Goal: Navigation & Orientation: Find specific page/section

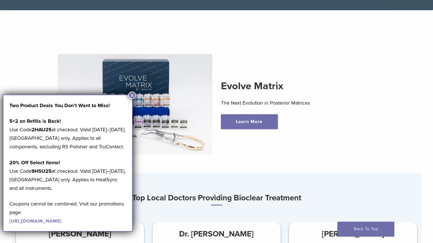
scroll to position [157, 0]
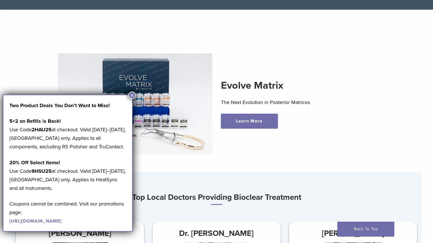
click at [132, 95] on button "×" at bounding box center [131, 95] width 7 height 7
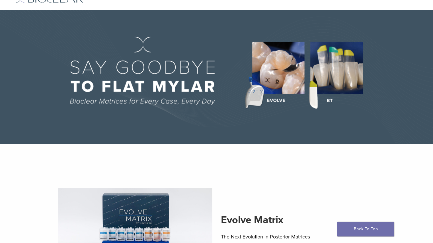
scroll to position [0, 0]
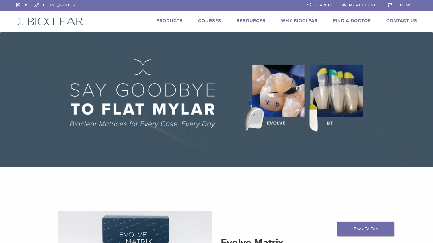
click at [341, 21] on link "Find A Doctor" at bounding box center [352, 21] width 38 height 6
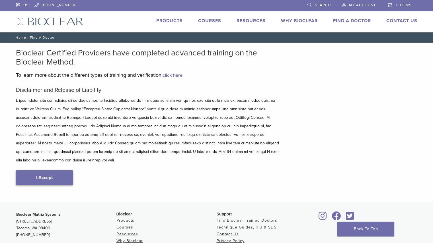
click at [50, 170] on link "I Accept" at bounding box center [44, 177] width 57 height 15
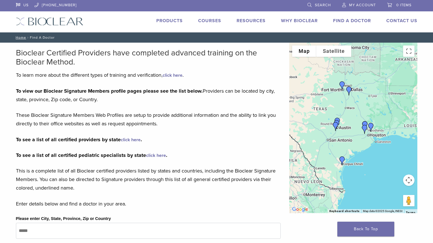
click at [337, 115] on div at bounding box center [353, 128] width 128 height 171
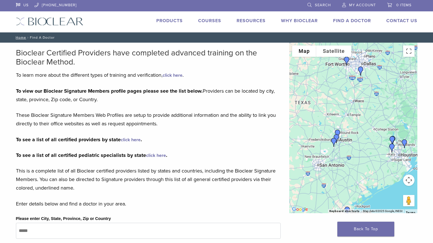
click at [337, 115] on div at bounding box center [353, 128] width 128 height 171
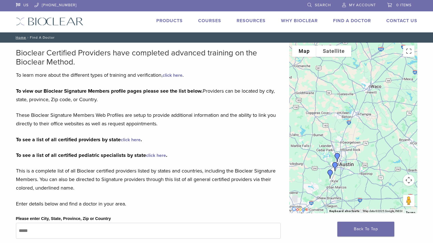
click at [337, 115] on div at bounding box center [353, 128] width 128 height 171
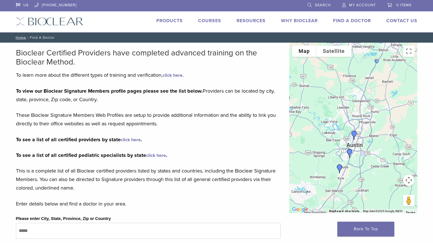
drag, startPoint x: 337, startPoint y: 115, endPoint x: 354, endPoint y: 43, distance: 74.2
click at [354, 43] on div at bounding box center [353, 128] width 128 height 171
click at [339, 155] on div at bounding box center [353, 128] width 128 height 171
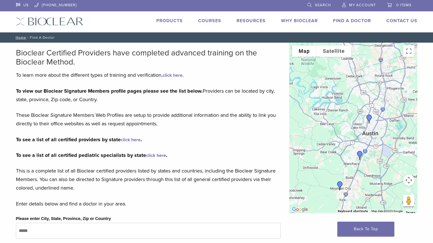
click at [369, 115] on img "DR. Steven Cook" at bounding box center [369, 119] width 14 height 14
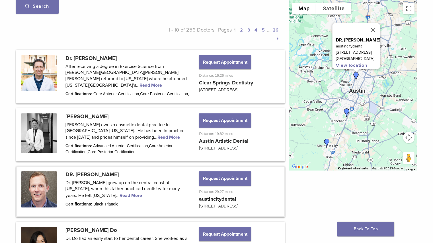
scroll to position [436, 0]
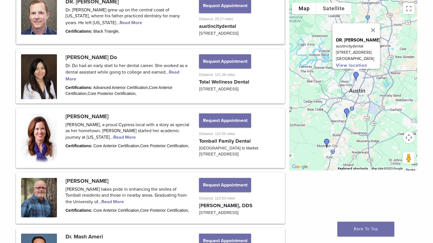
click at [105, 29] on link at bounding box center [150, 18] width 267 height 49
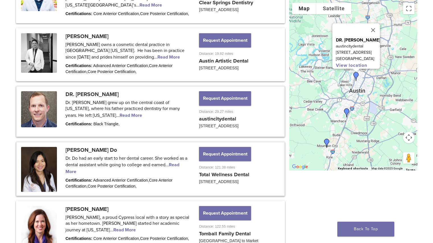
scroll to position [344, 0]
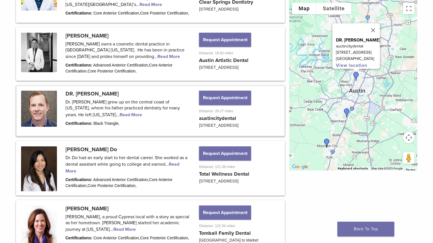
click at [81, 102] on link at bounding box center [150, 110] width 267 height 49
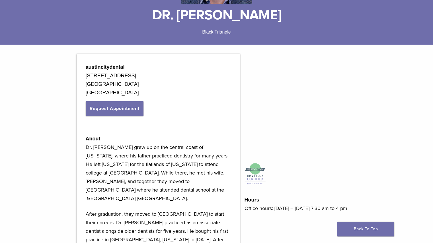
scroll to position [135, 0]
